Goal: Contribute content: Contribute content

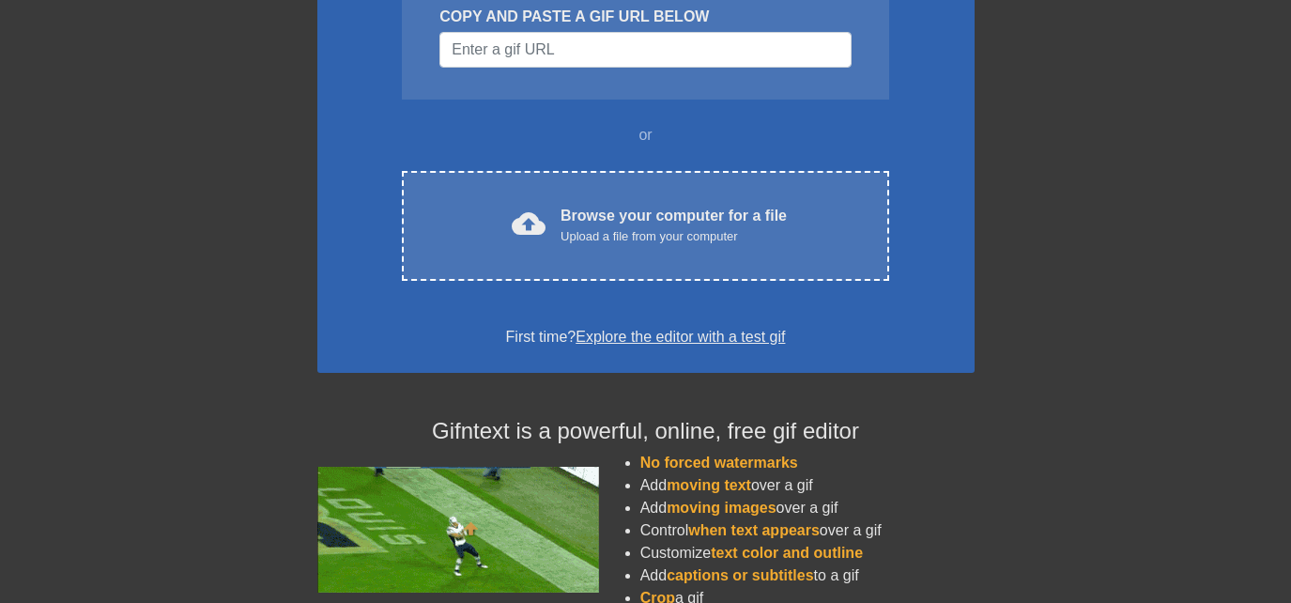
scroll to position [235, 0]
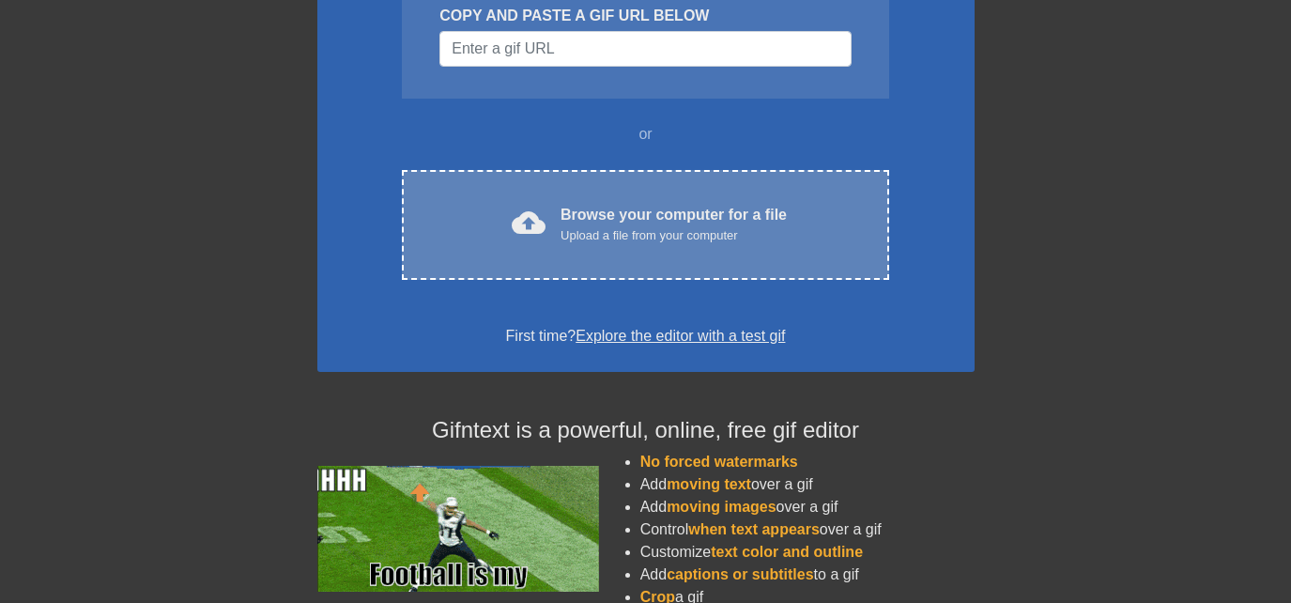
click at [645, 197] on div "cloud_upload Browse your computer for a file Upload a file from your computer C…" at bounding box center [645, 225] width 486 height 110
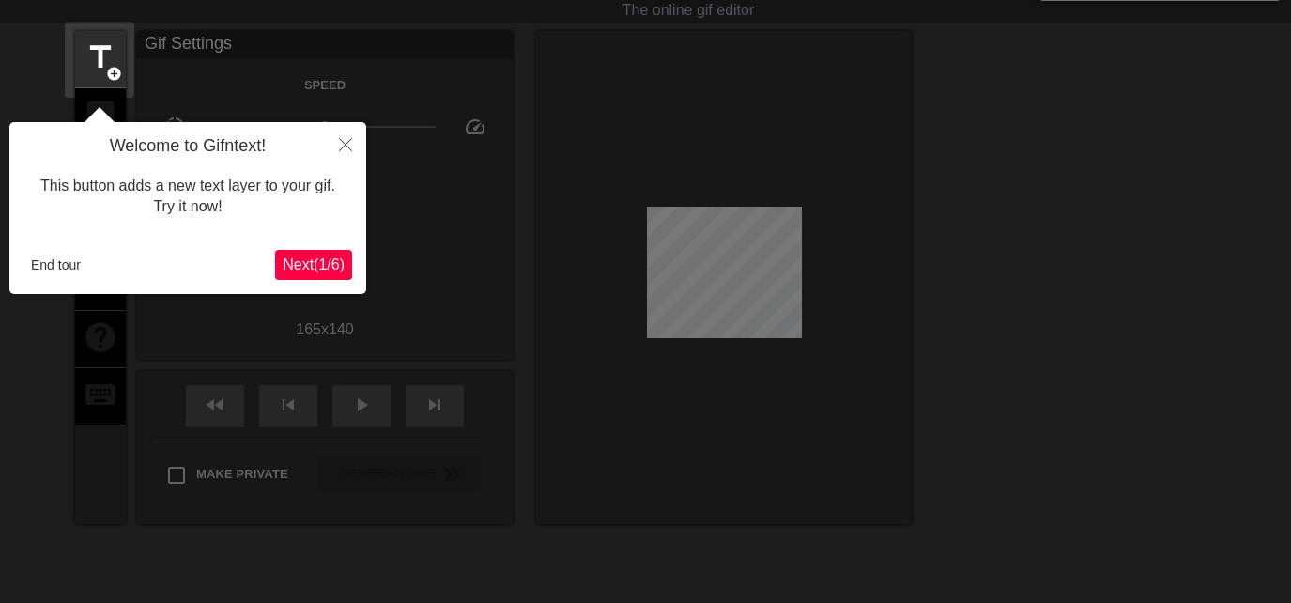
scroll to position [46, 0]
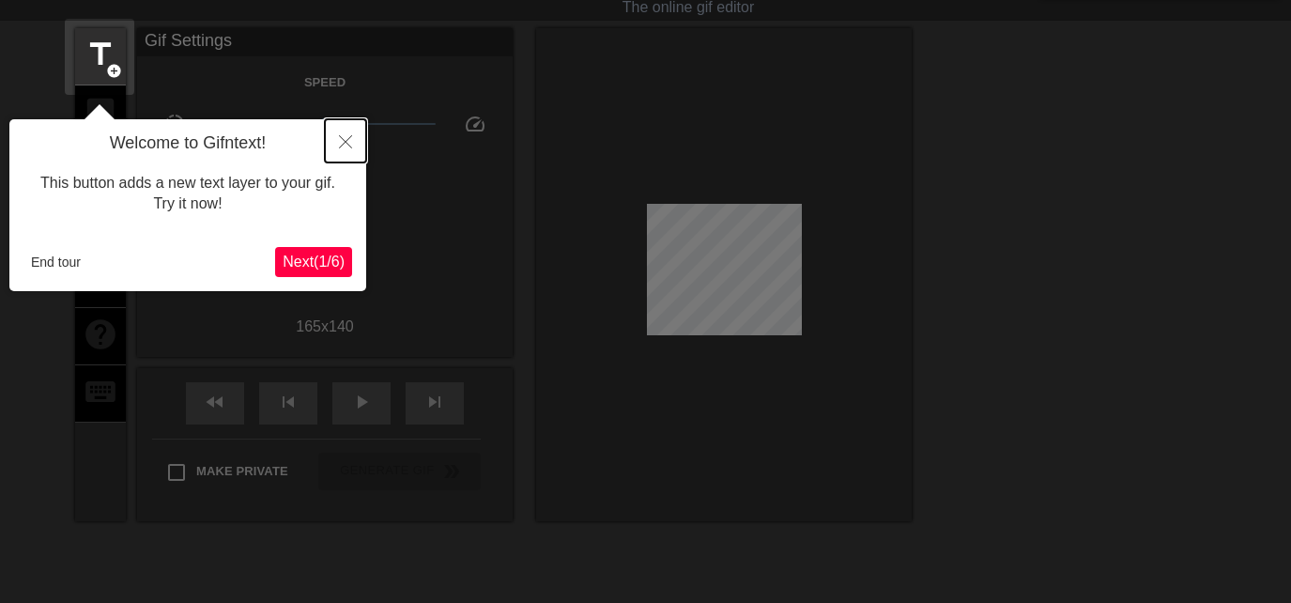
click at [350, 144] on icon "Close" at bounding box center [345, 141] width 13 height 13
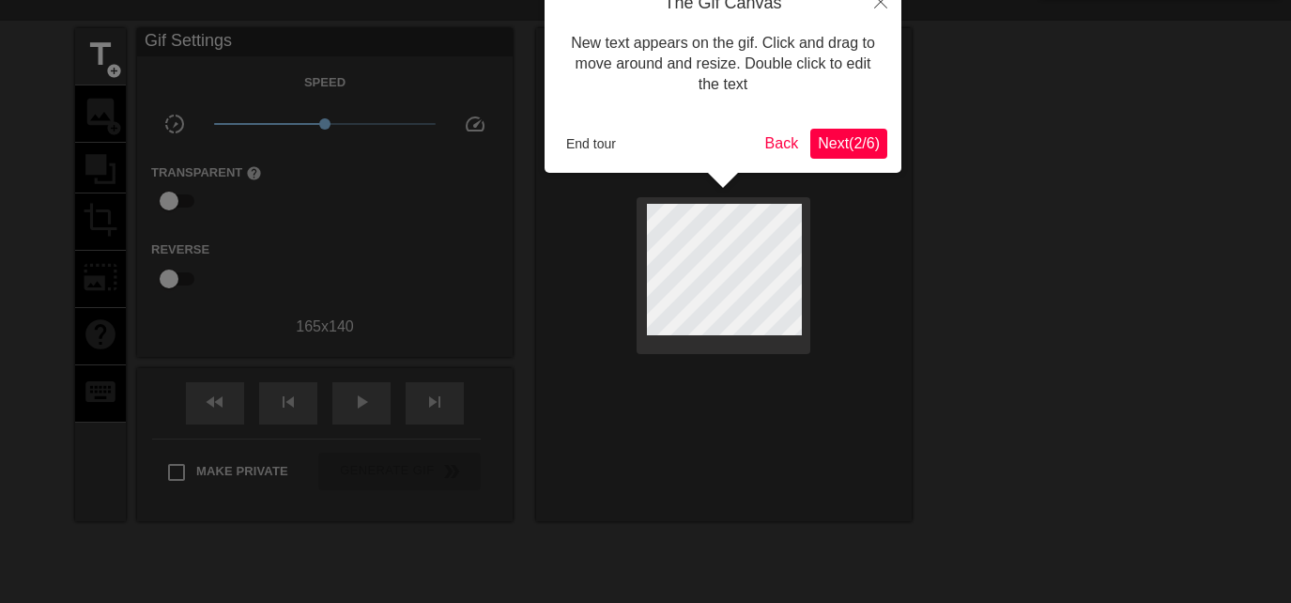
scroll to position [0, 0]
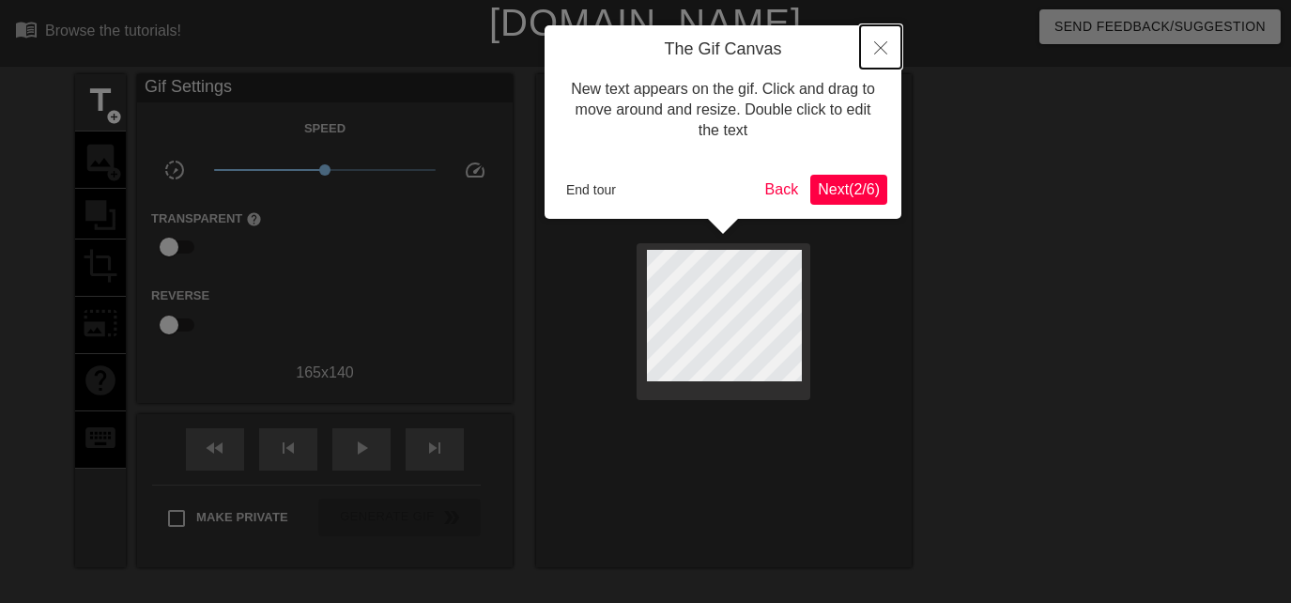
click at [885, 49] on icon "Close" at bounding box center [880, 47] width 13 height 13
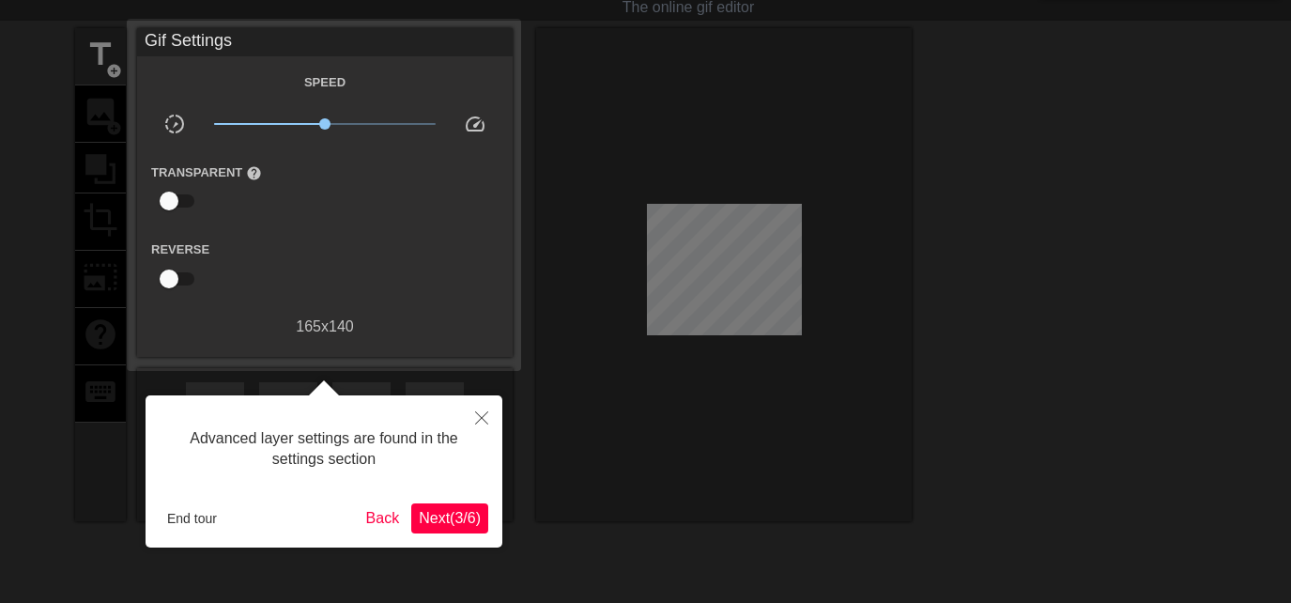
click at [429, 531] on button "Next ( 3 / 6 )" at bounding box center [449, 518] width 77 height 30
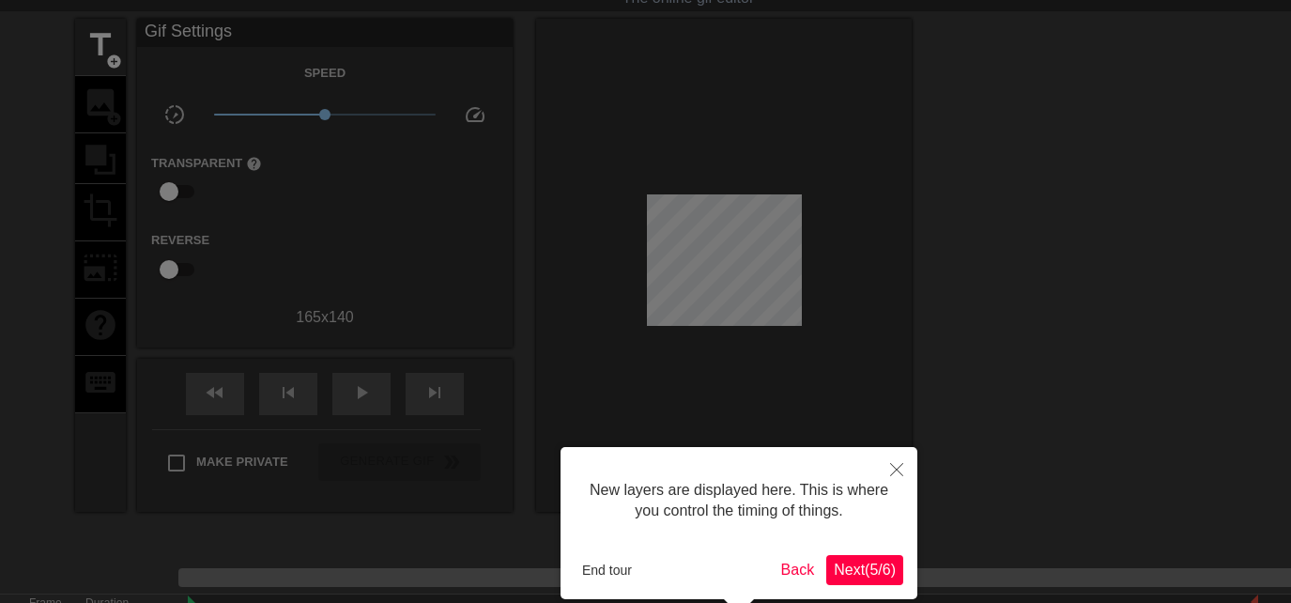
click at [899, 565] on div "New layers are displayed here. This is where you control the timing of things. …" at bounding box center [739, 523] width 357 height 152
click at [896, 566] on button "Next ( 5 / 6 )" at bounding box center [864, 570] width 77 height 30
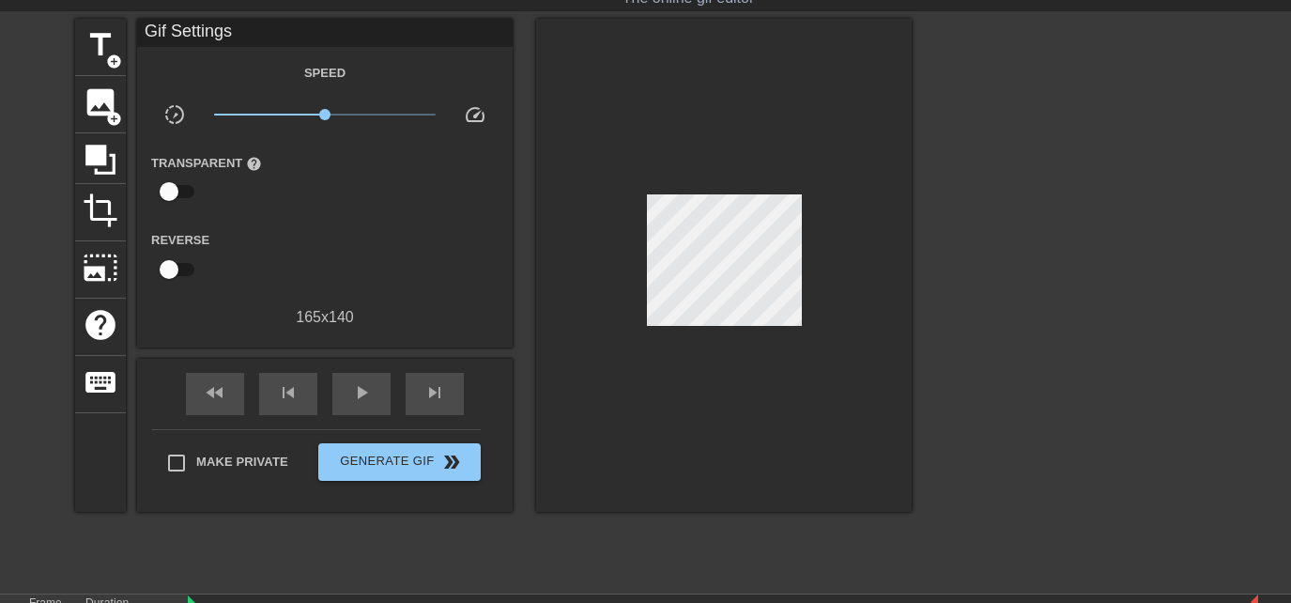
scroll to position [0, 0]
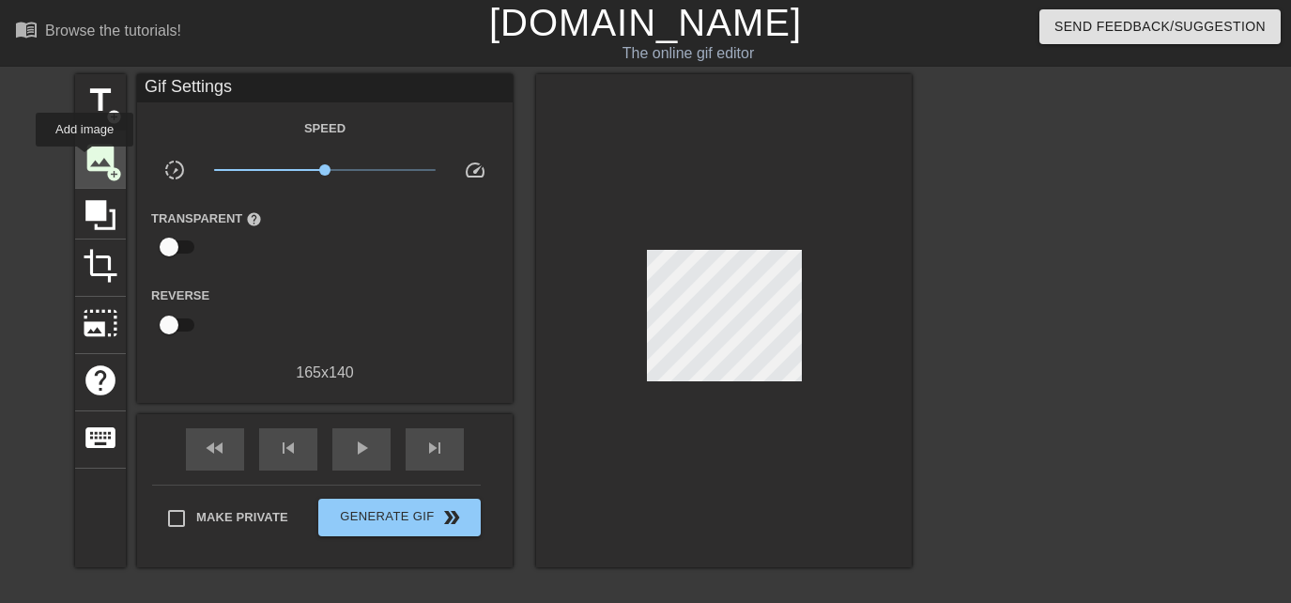
click at [85, 161] on span "image" at bounding box center [101, 158] width 36 height 36
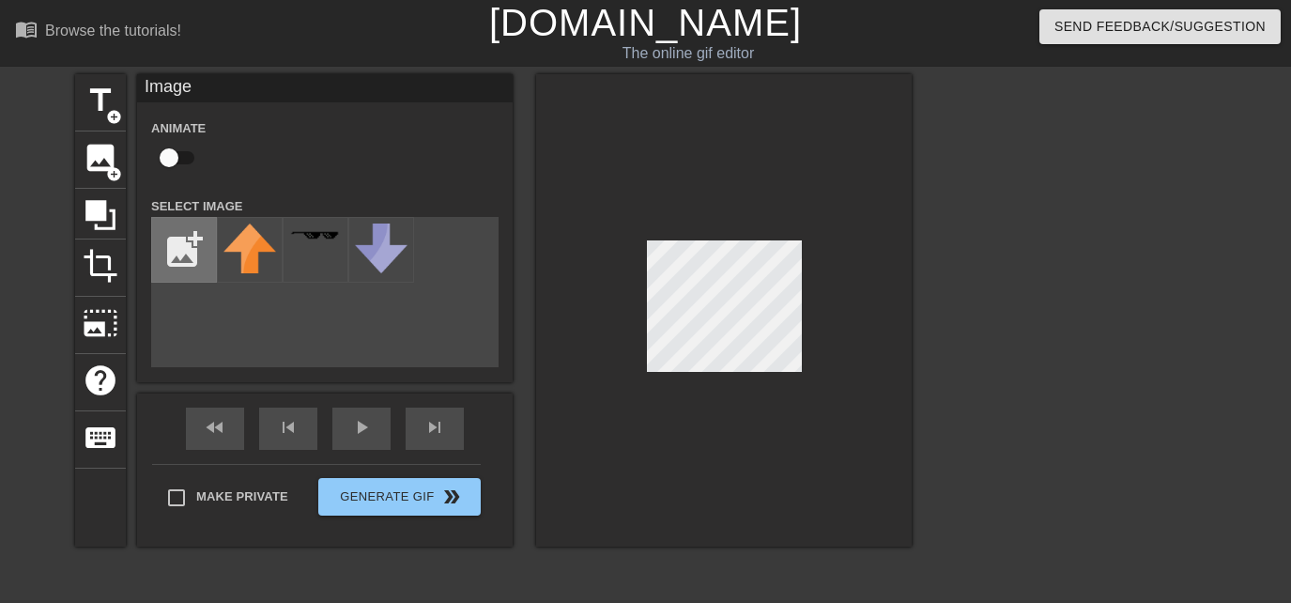
click at [190, 239] on input "file" at bounding box center [184, 250] width 64 height 64
type input "C:\fakepath\Screenshot [DATE] 232014.png"
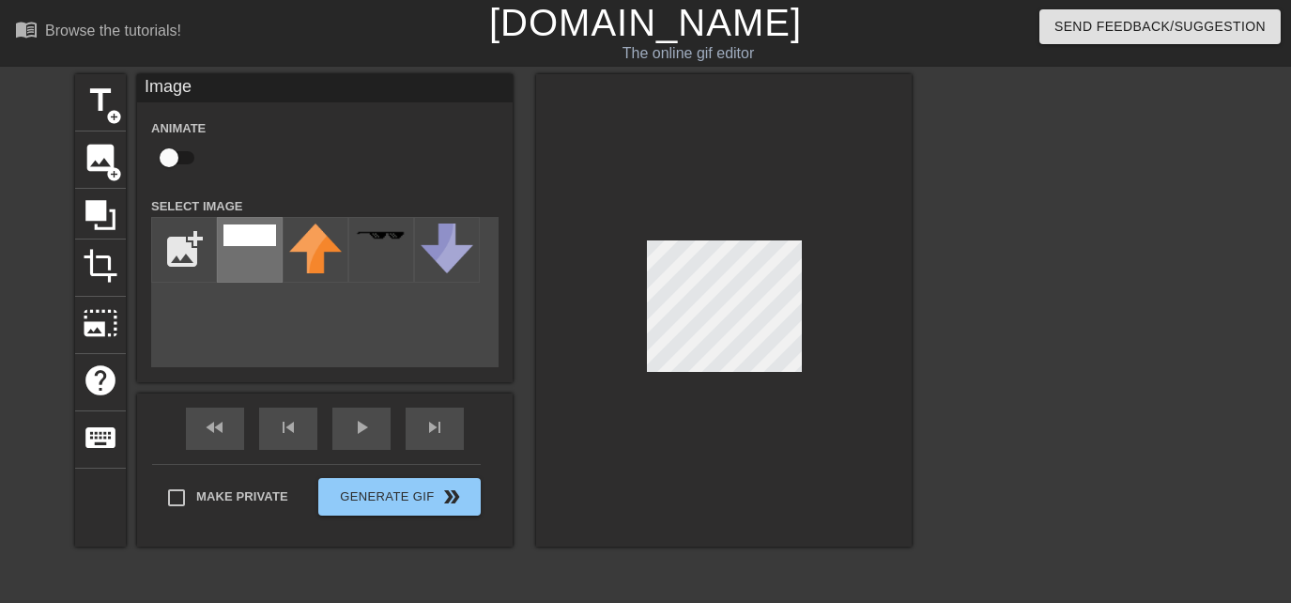
click at [241, 227] on div at bounding box center [250, 250] width 66 height 66
click at [721, 239] on div at bounding box center [724, 310] width 376 height 472
click at [835, 264] on div at bounding box center [724, 310] width 376 height 472
click at [109, 88] on span "title" at bounding box center [101, 101] width 36 height 36
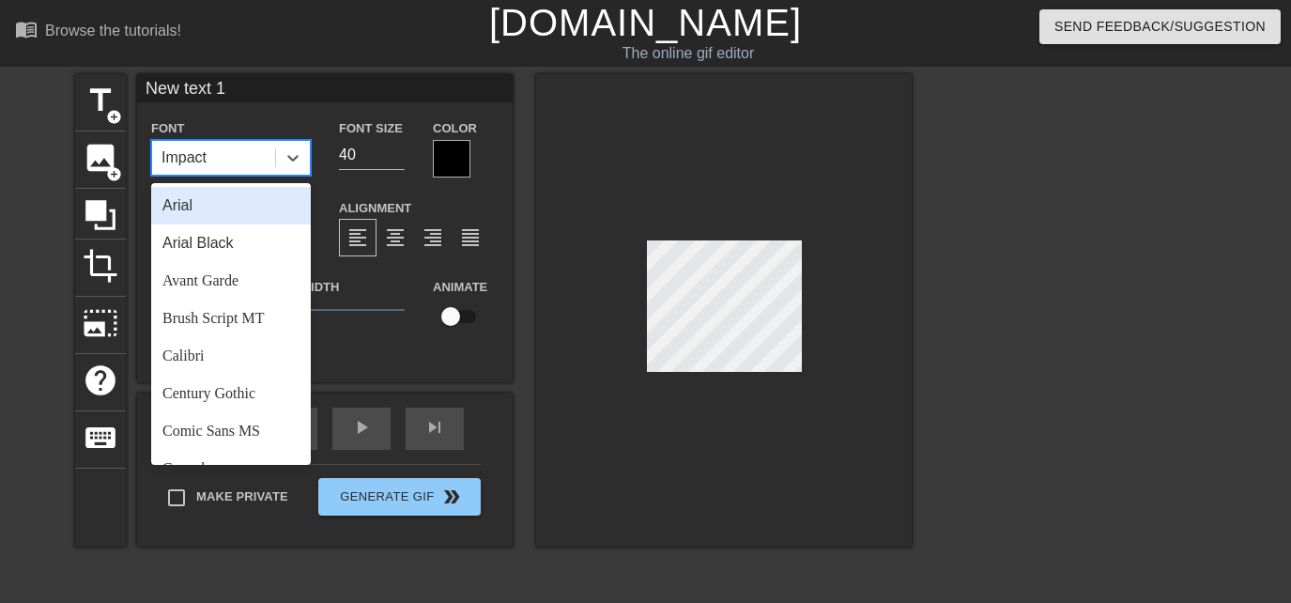
click at [219, 156] on div "Impact" at bounding box center [213, 158] width 123 height 34
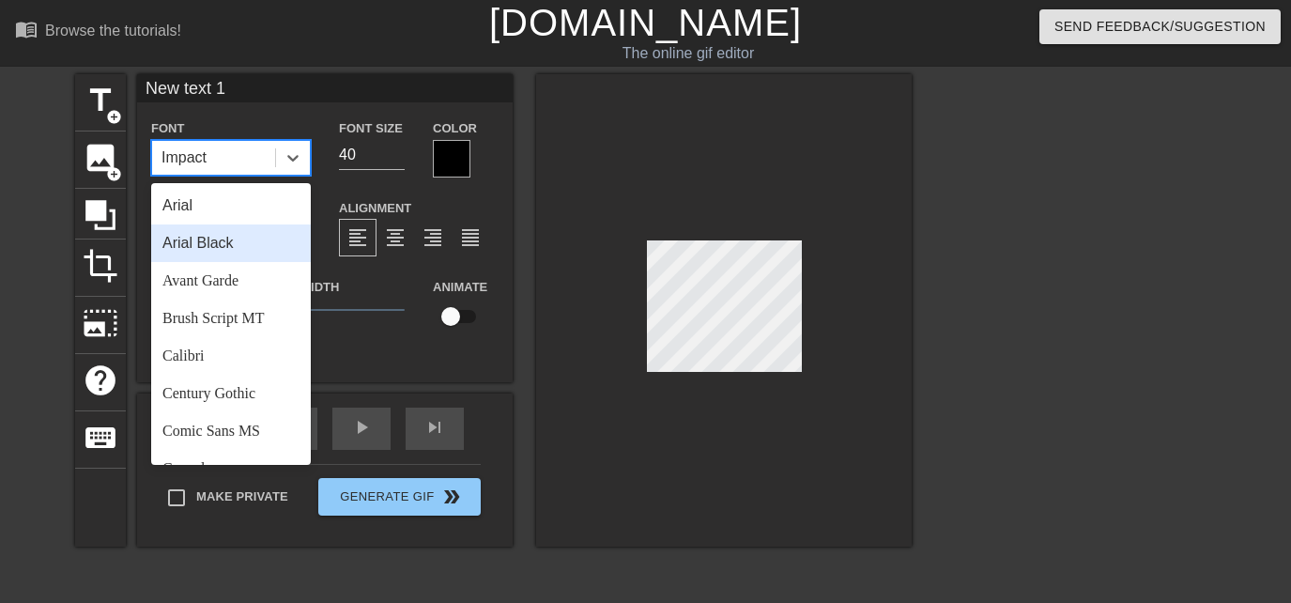
click at [380, 349] on div "Stroke Width 1" at bounding box center [325, 314] width 188 height 78
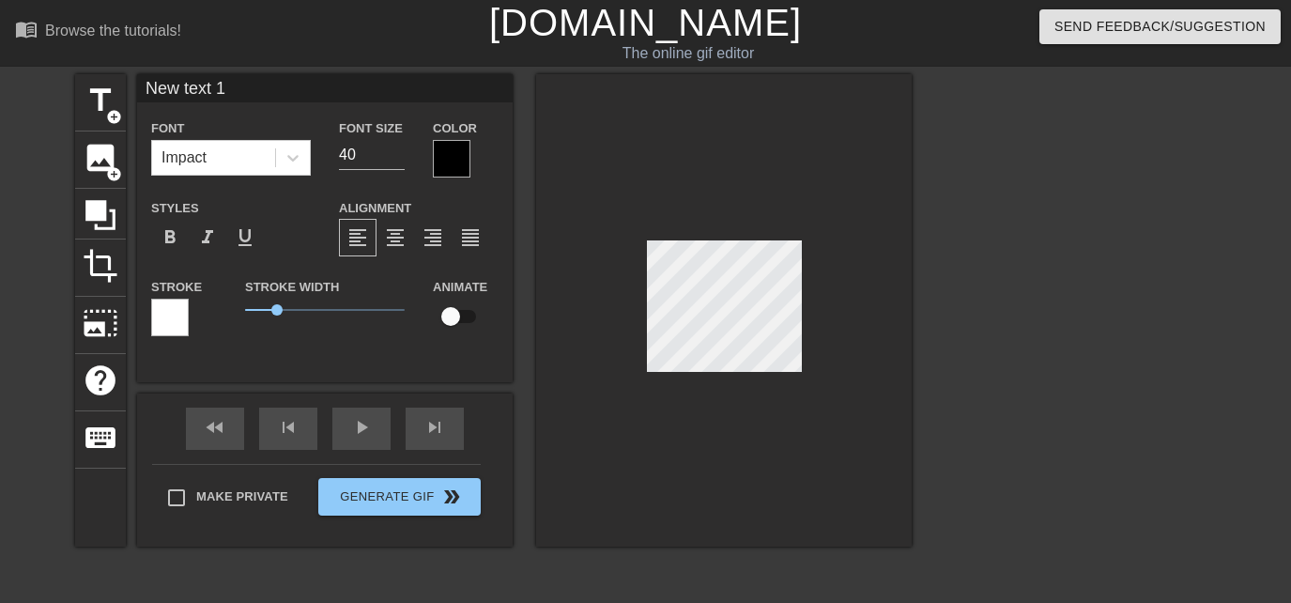
scroll to position [3, 2]
type input "text 1"
type textarea "text 1"
type input "1"
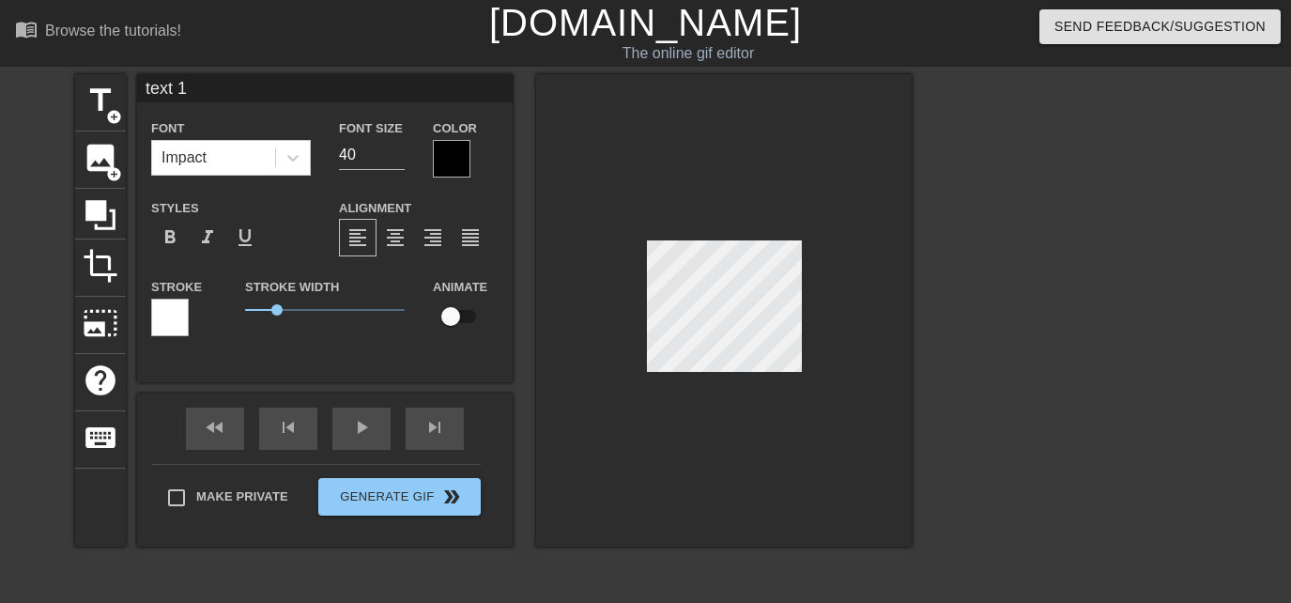
type textarea "1"
type input "1"
type textarea "1"
type input "g"
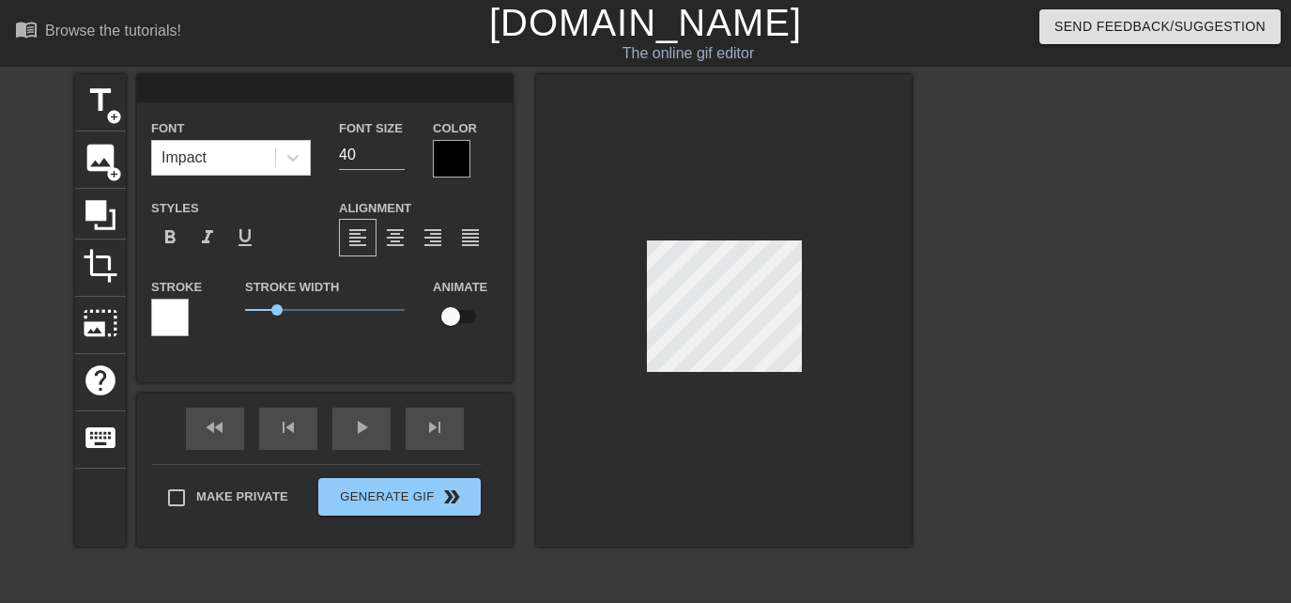
type textarea "g"
type input "gn"
type textarea "gn"
type input "gn"
type textarea "gn"
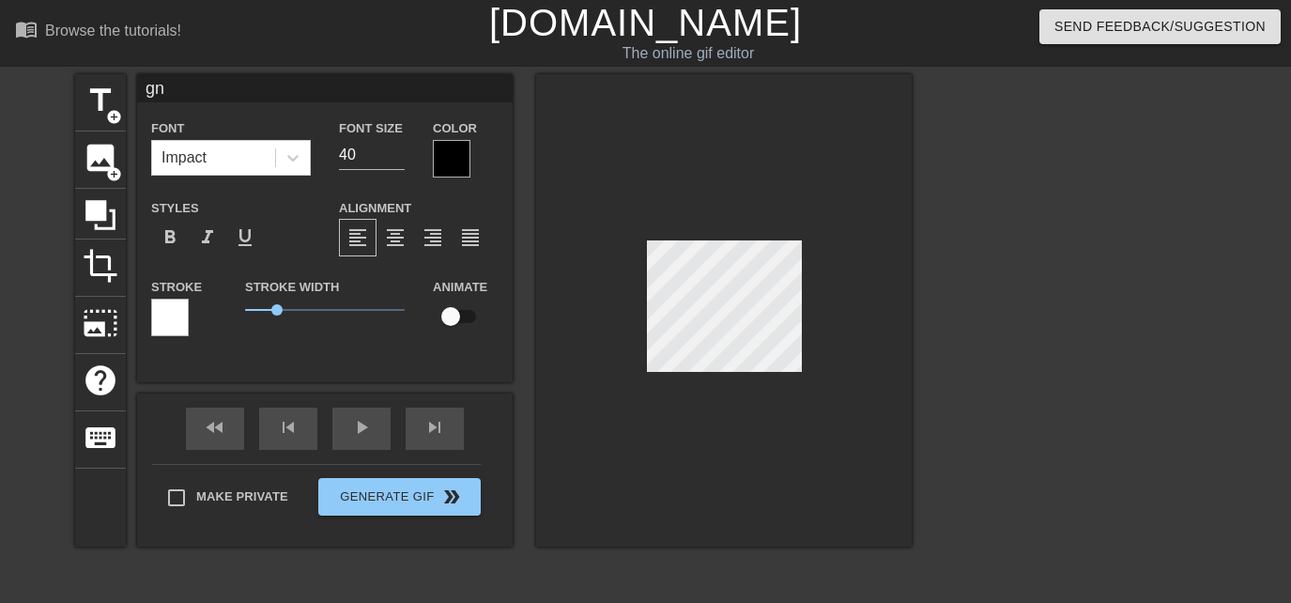
type input "gn s"
type textarea "gn s"
type input "gn sh"
type textarea "gn sh"
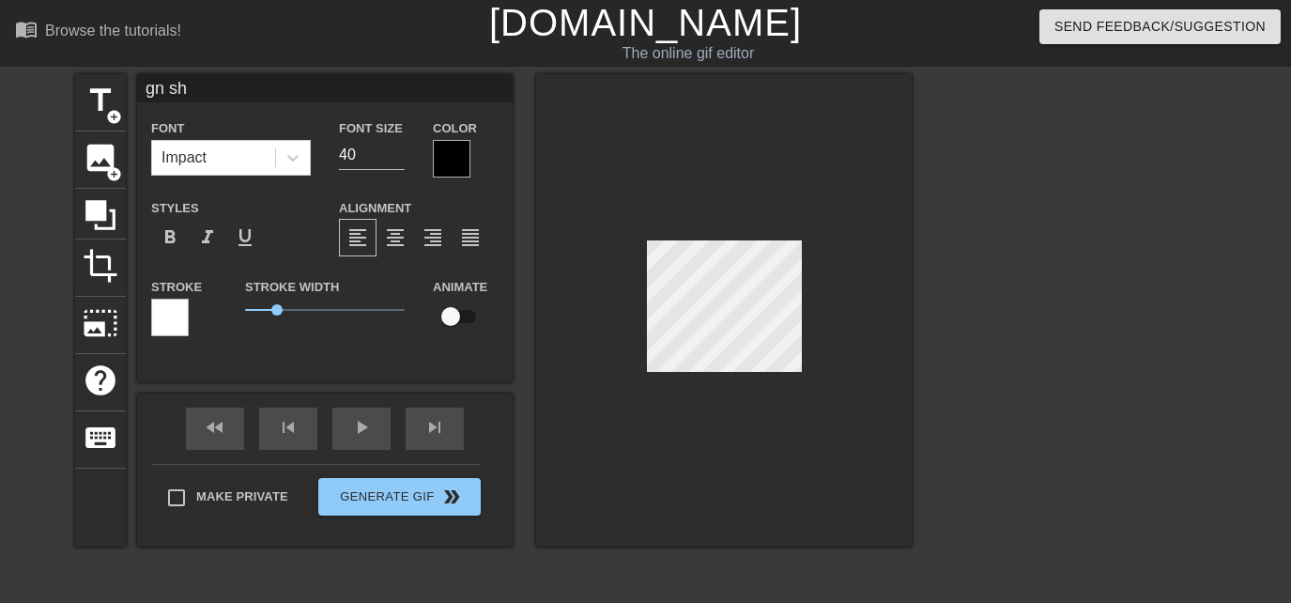
type input "gn s"
type textarea "gn s"
type input "gn"
type textarea "gn"
type input "gn c"
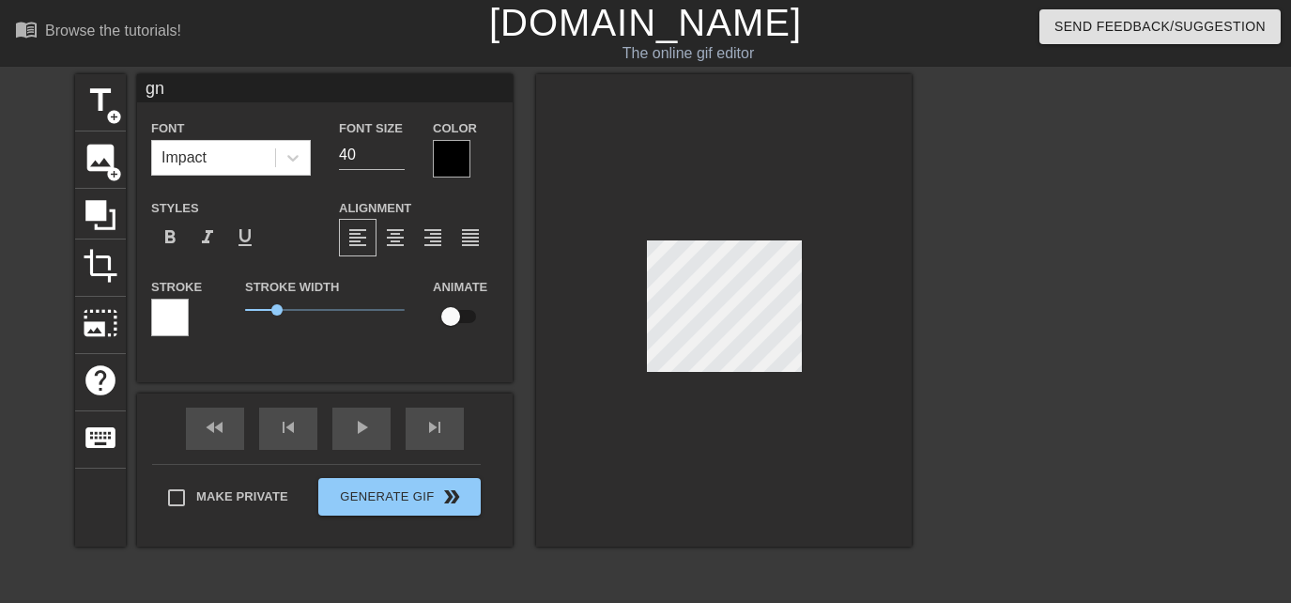
type textarea "gn c"
type input "gn ch"
type textarea "gn ch"
type input "gn cha"
type textarea "gn cha"
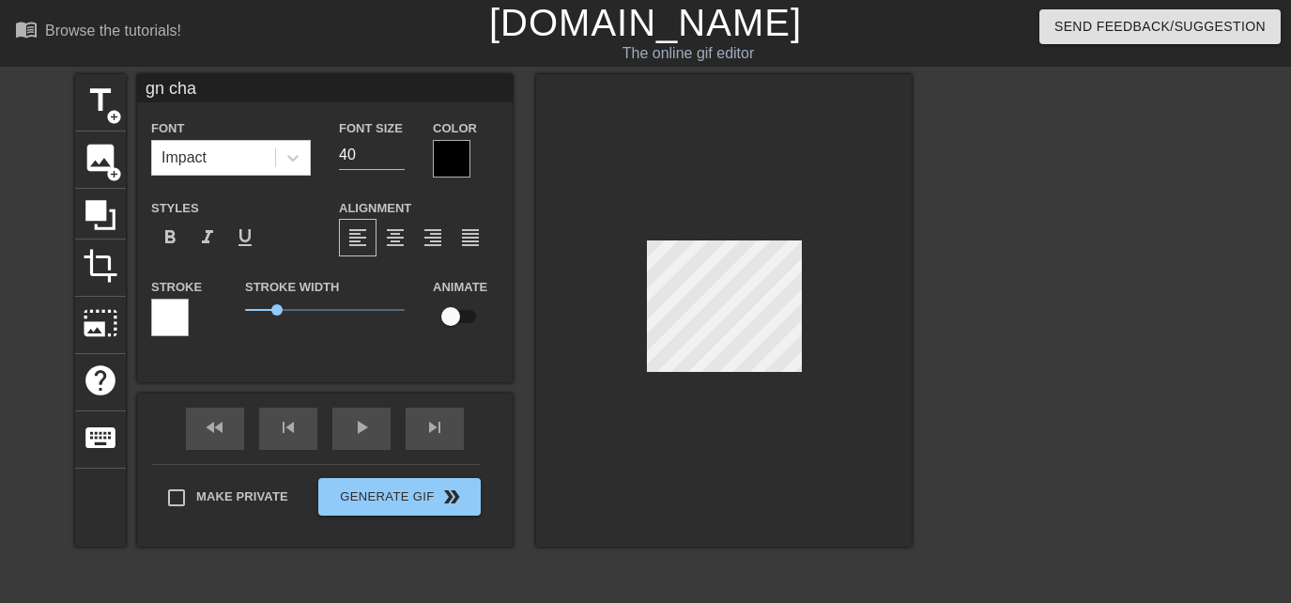
scroll to position [3, 4]
type input "gn chat"
type textarea "gn chat"
click at [625, 389] on div at bounding box center [724, 310] width 376 height 472
click at [969, 331] on div at bounding box center [1075, 355] width 282 height 563
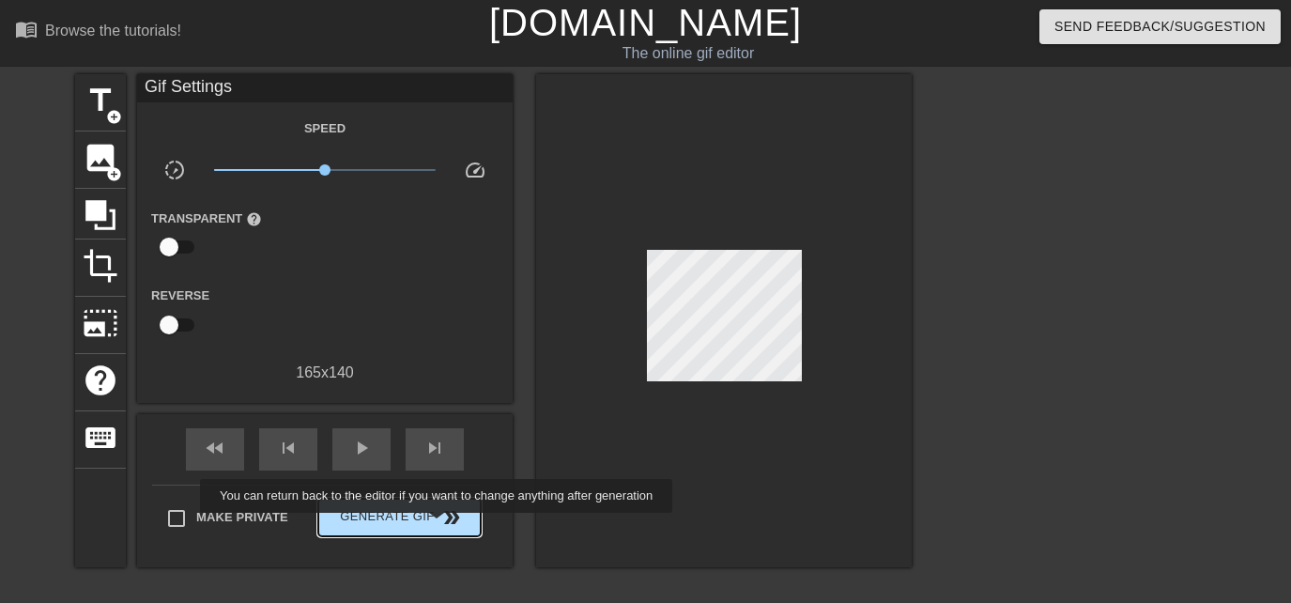
click at [439, 526] on span "Generate Gif double_arrow" at bounding box center [399, 517] width 147 height 23
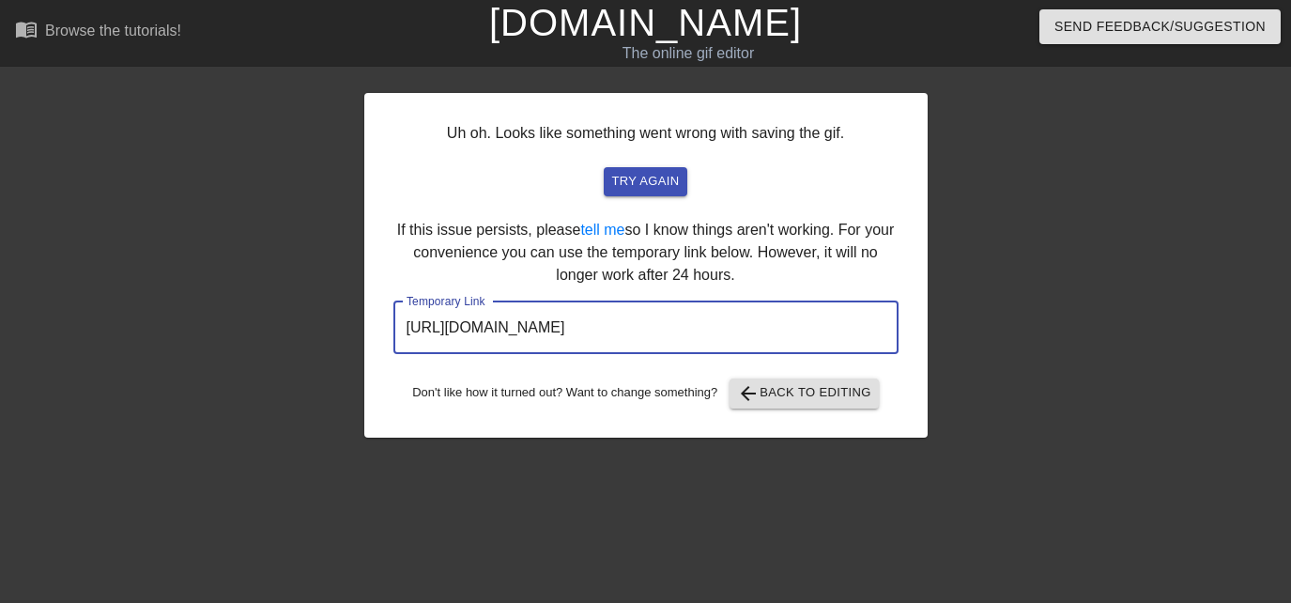
drag, startPoint x: 847, startPoint y: 343, endPoint x: 347, endPoint y: 340, distance: 499.6
click at [347, 340] on div "Uh oh. Looks like something went wrong with saving the gif. try again If this i…" at bounding box center [645, 355] width 1291 height 563
